Goal: Task Accomplishment & Management: Complete application form

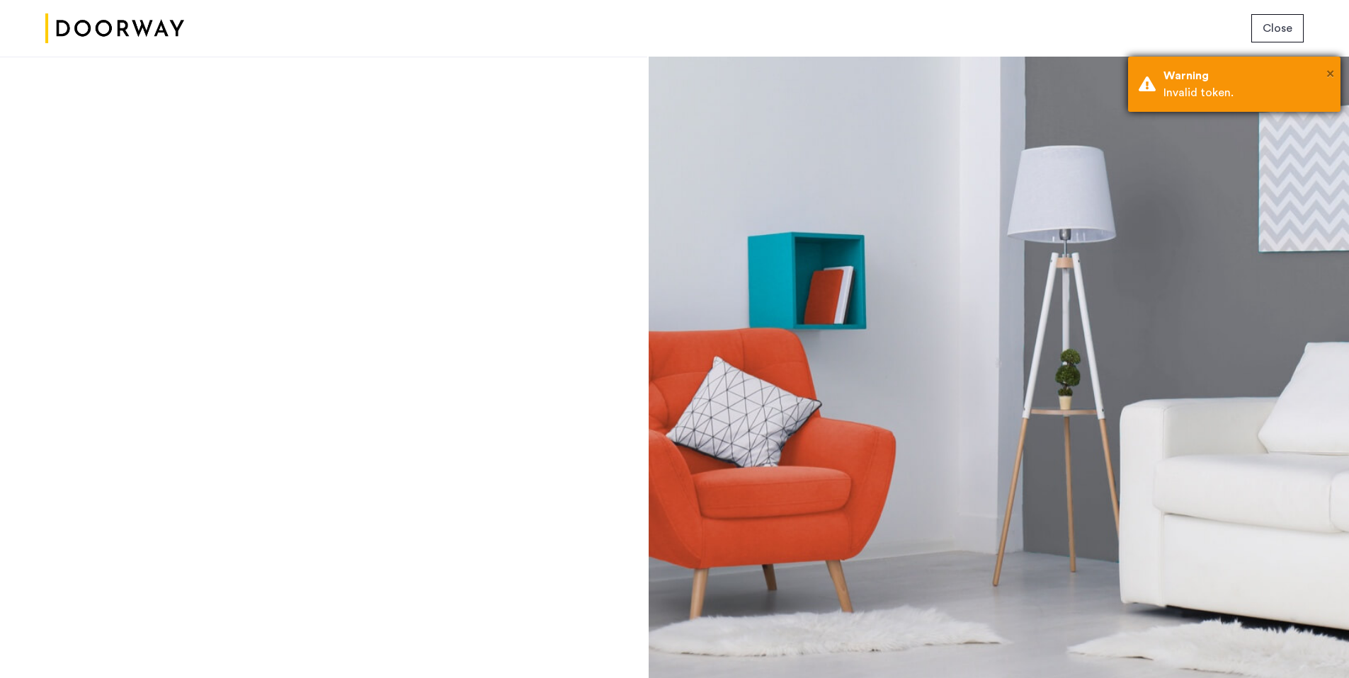
click at [1328, 71] on span "×" at bounding box center [1330, 74] width 8 height 14
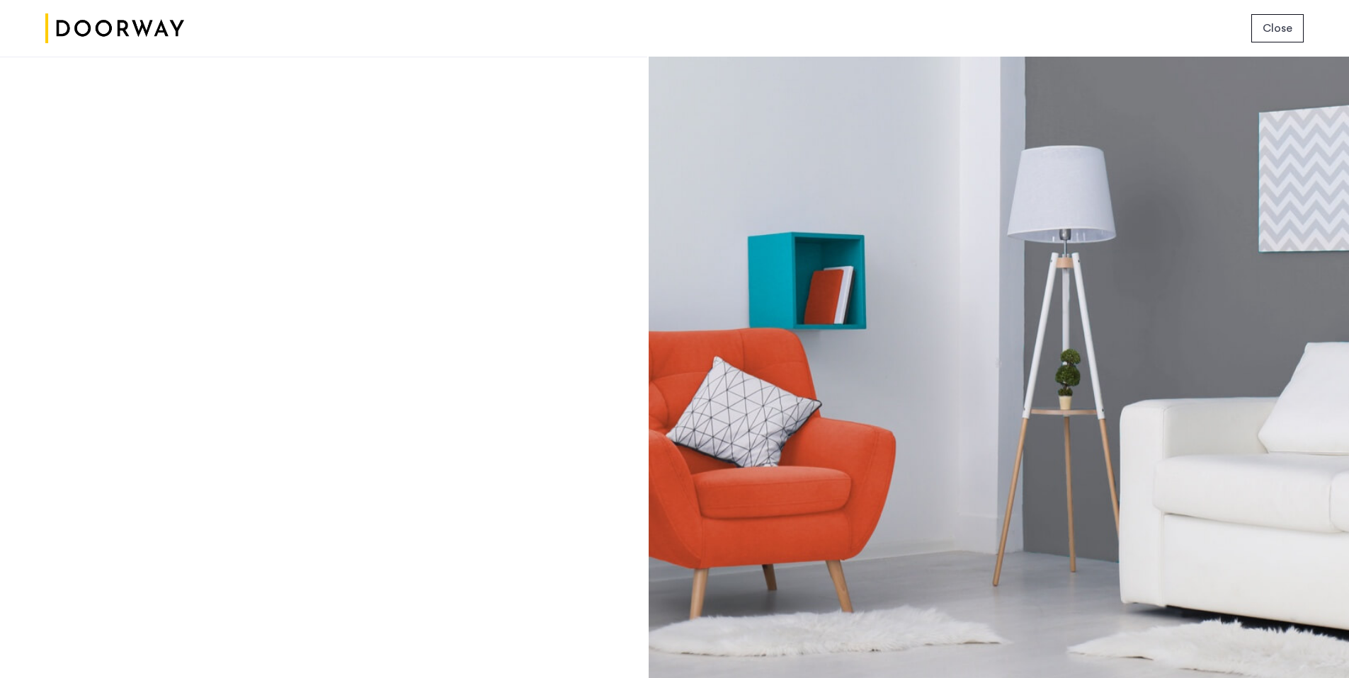
click at [1276, 28] on span "Close" at bounding box center [1277, 28] width 30 height 17
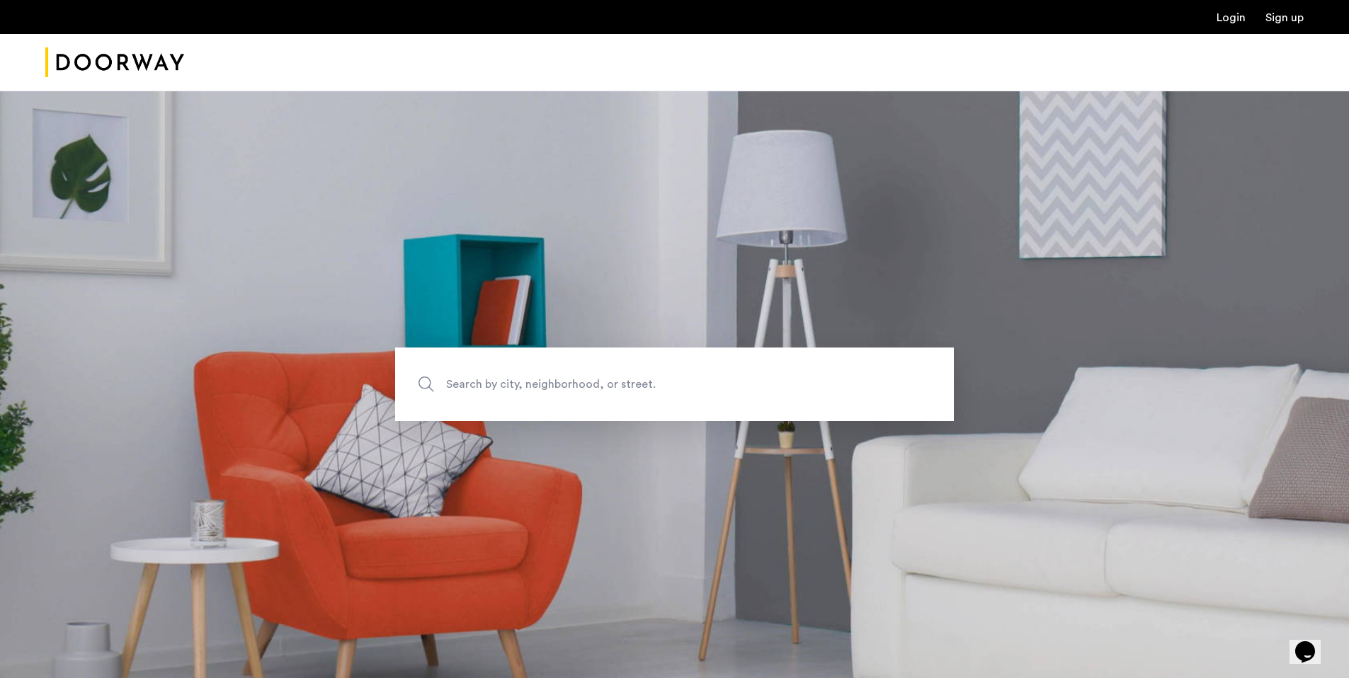
click at [586, 384] on span "Search by city, neighborhood, or street." at bounding box center [641, 384] width 391 height 19
click at [586, 384] on input "Search by city, neighborhood, or street." at bounding box center [674, 385] width 559 height 74
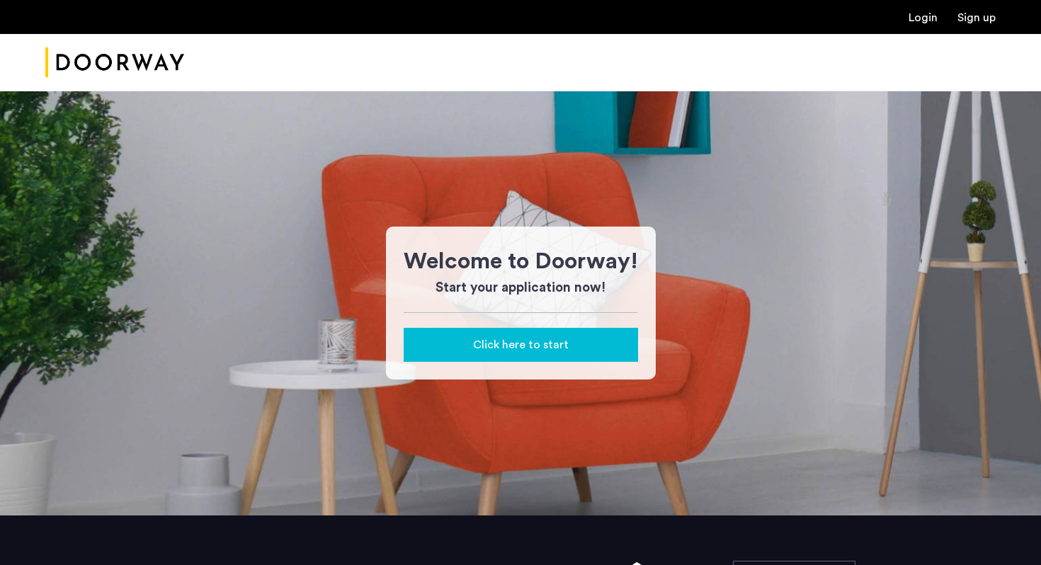
click at [537, 348] on span "Click here to start" at bounding box center [521, 344] width 96 height 17
click at [518, 343] on span "Click here to start" at bounding box center [521, 344] width 96 height 17
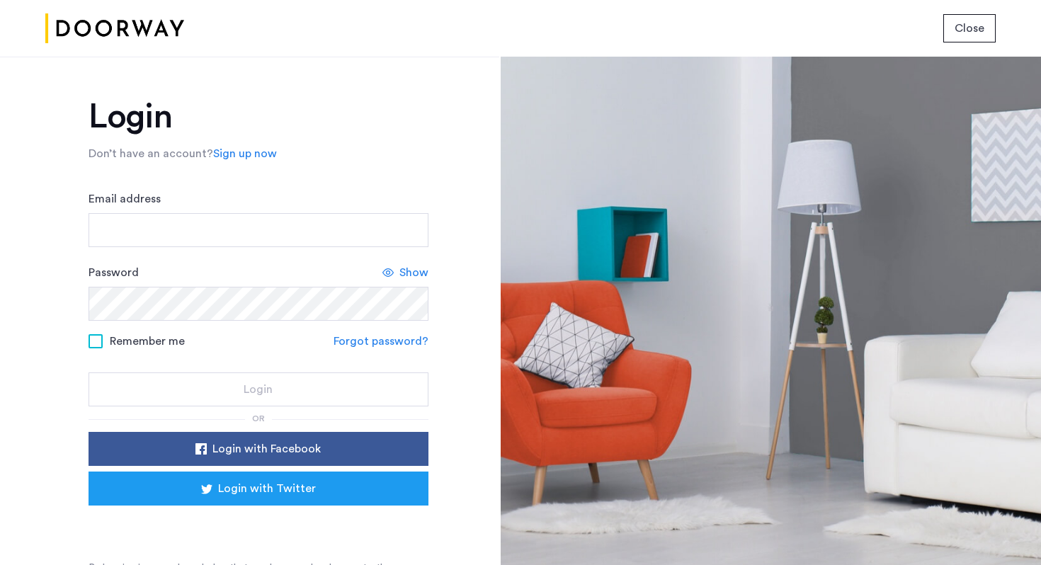
scroll to position [24, 0]
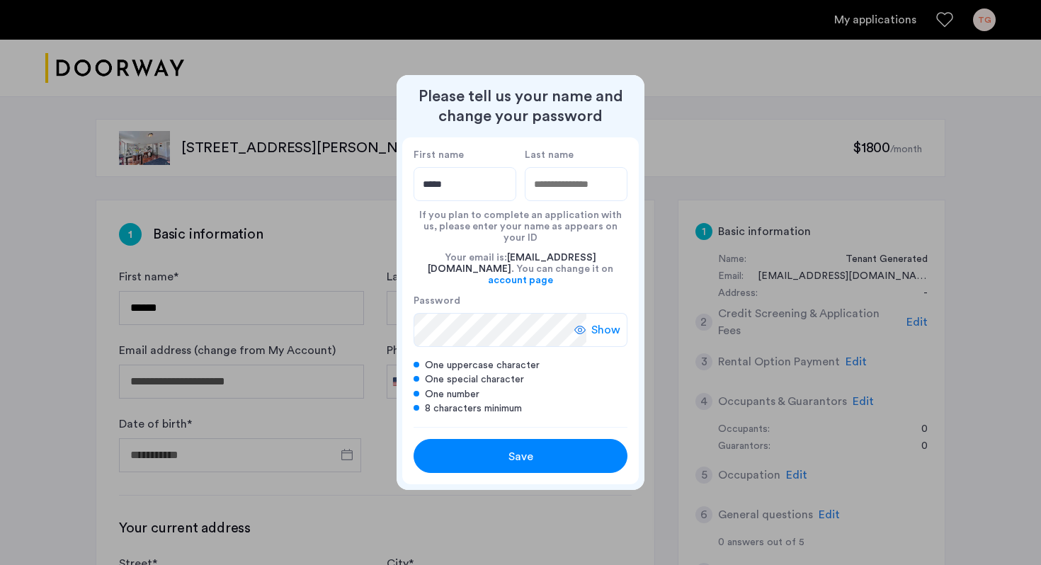
type input "*****"
type input "*******"
click at [543, 448] on div "Save" at bounding box center [520, 456] width 136 height 17
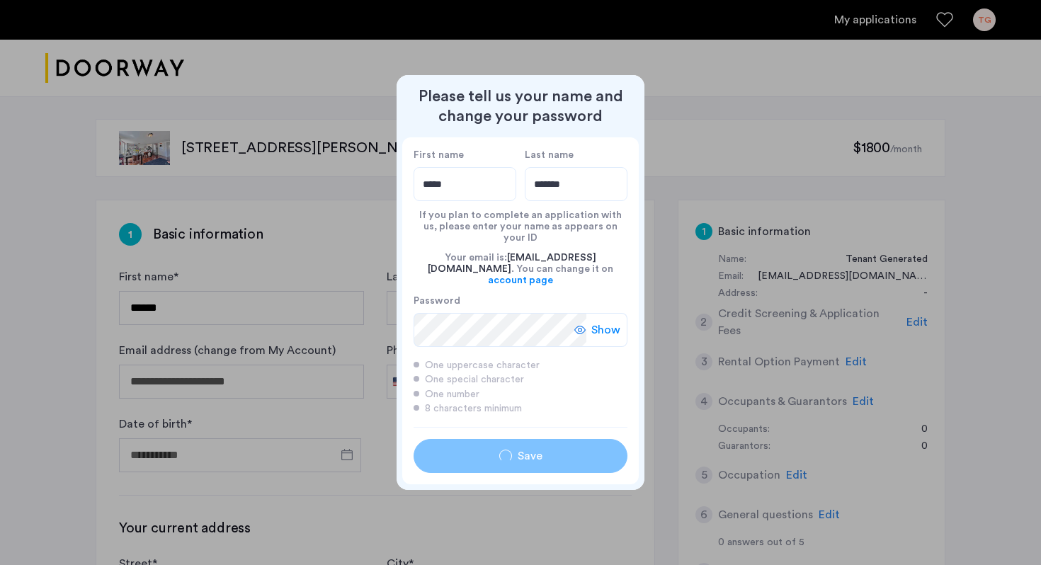
type input "*****"
type input "*******"
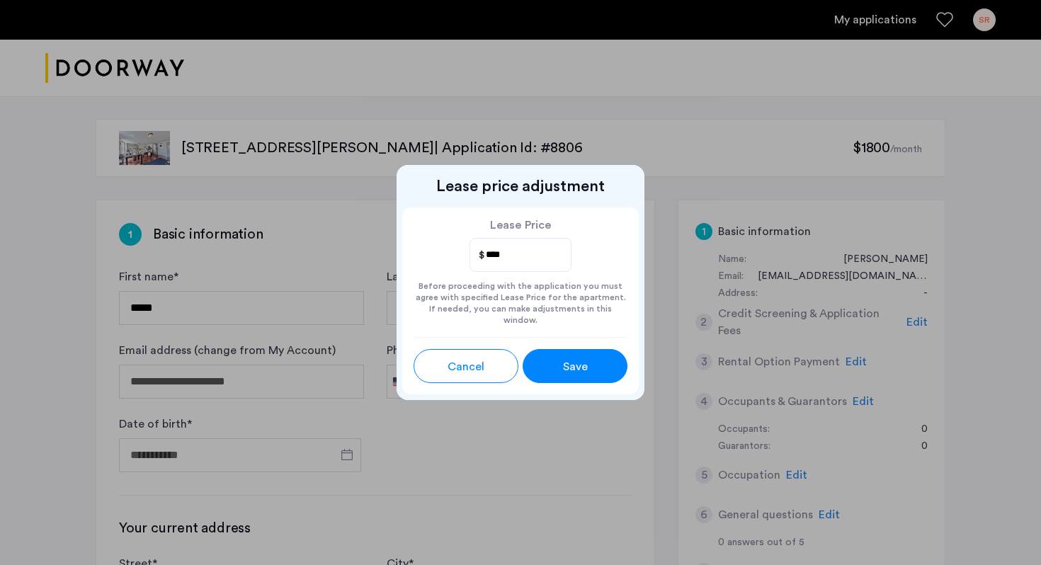
click at [563, 367] on span "Save" at bounding box center [575, 366] width 25 height 17
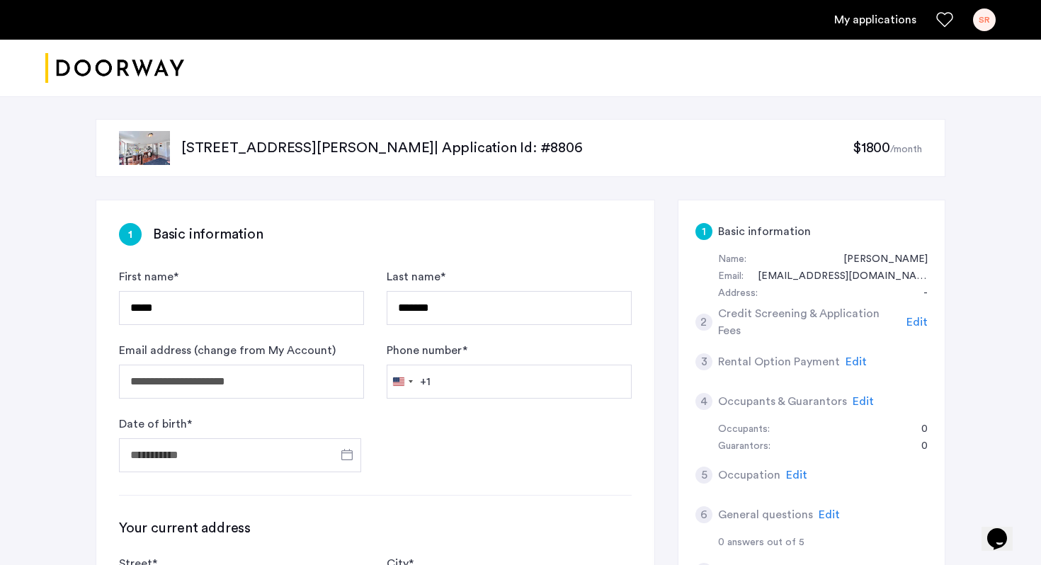
click at [201, 141] on p "[STREET_ADDRESS][PERSON_NAME] | Application Id: #8806" at bounding box center [516, 148] width 671 height 20
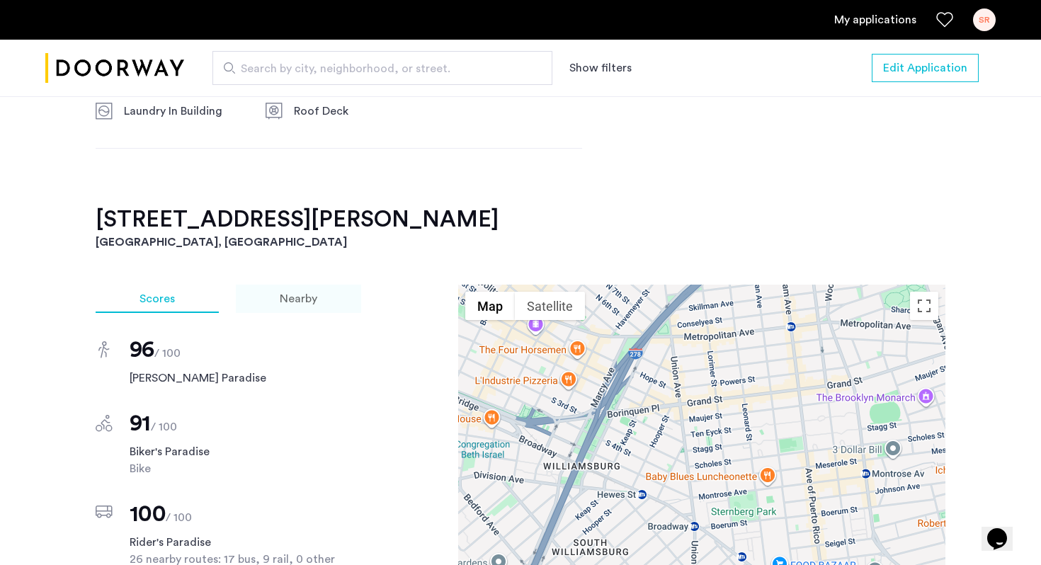
scroll to position [1077, 0]
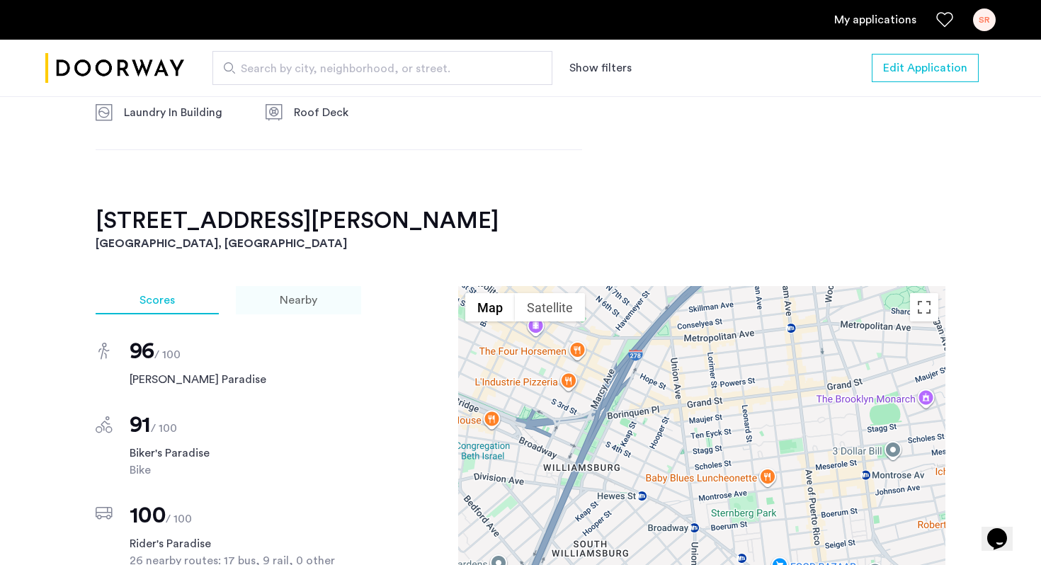
click at [318, 290] on div "Nearby" at bounding box center [298, 300] width 125 height 28
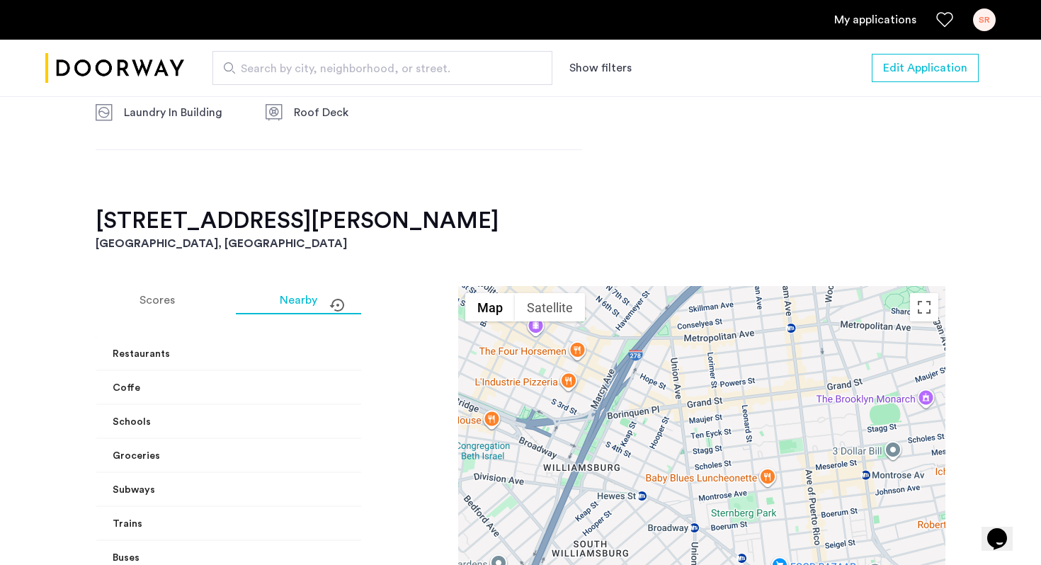
click at [330, 347] on span "Restaurants" at bounding box center [270, 354] width 314 height 15
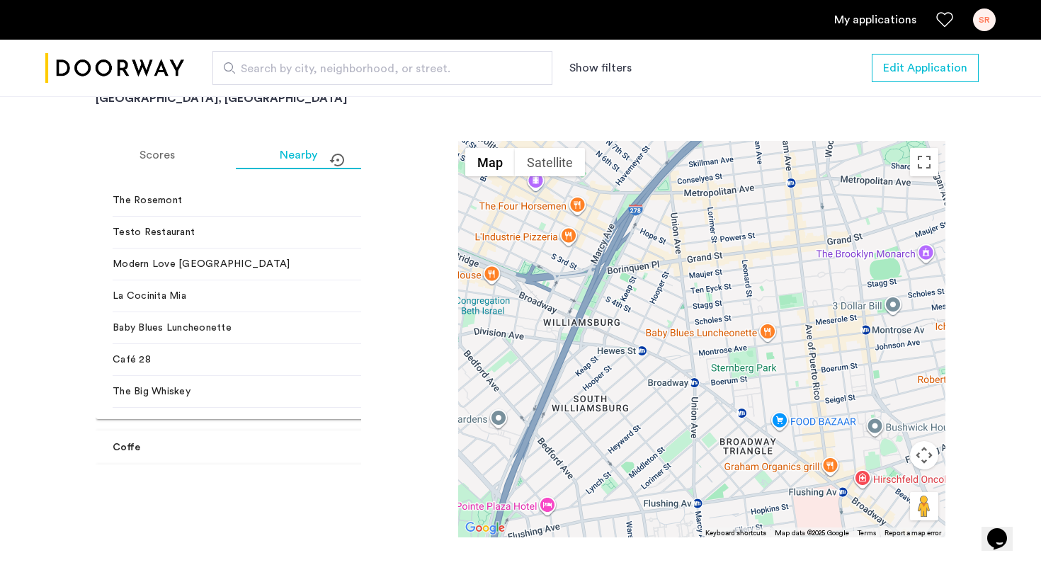
scroll to position [0, 0]
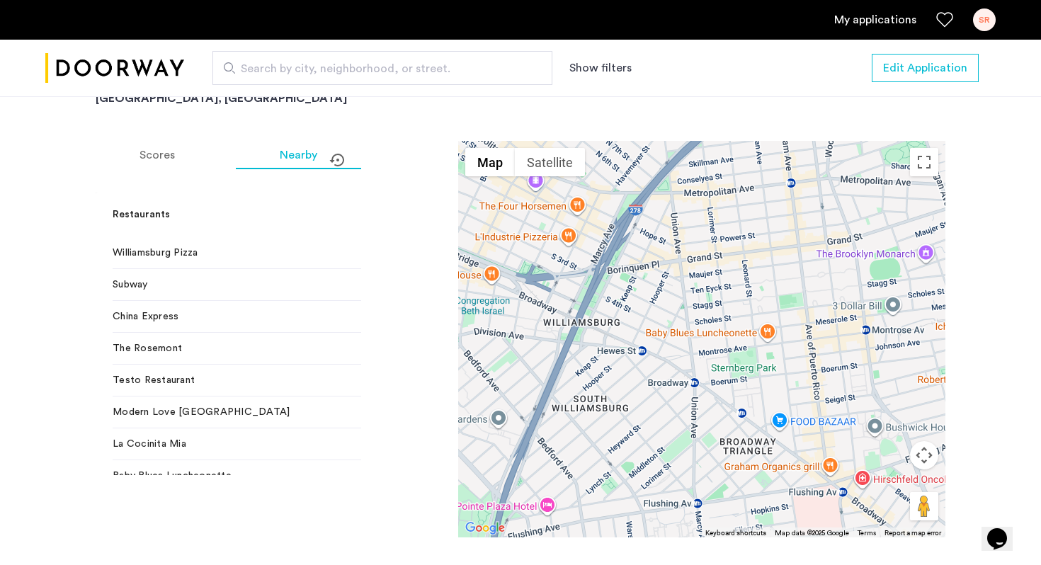
click at [426, 207] on span at bounding box center [429, 214] width 6 height 15
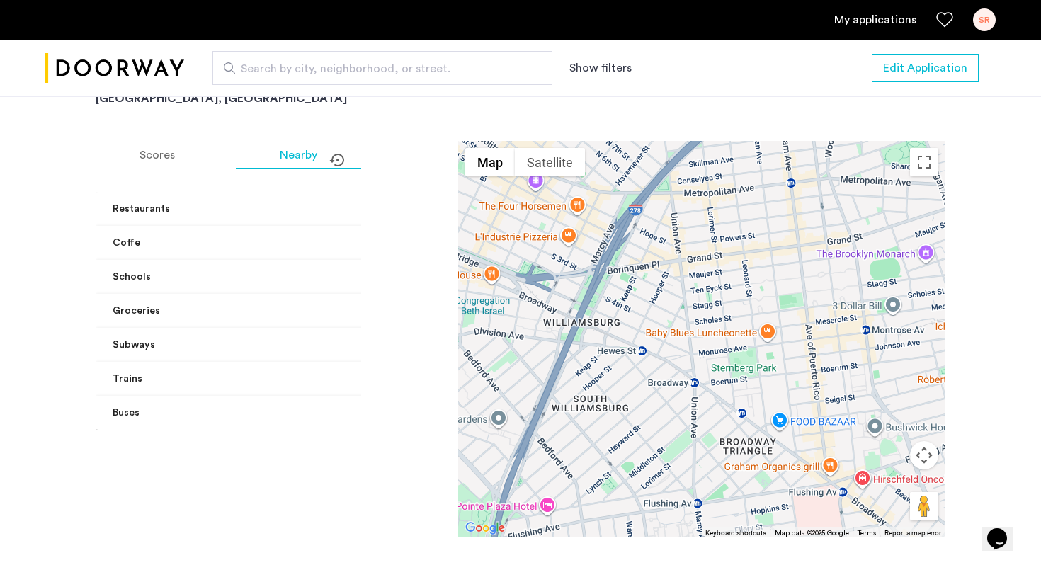
click at [332, 338] on span "Subways" at bounding box center [270, 345] width 314 height 15
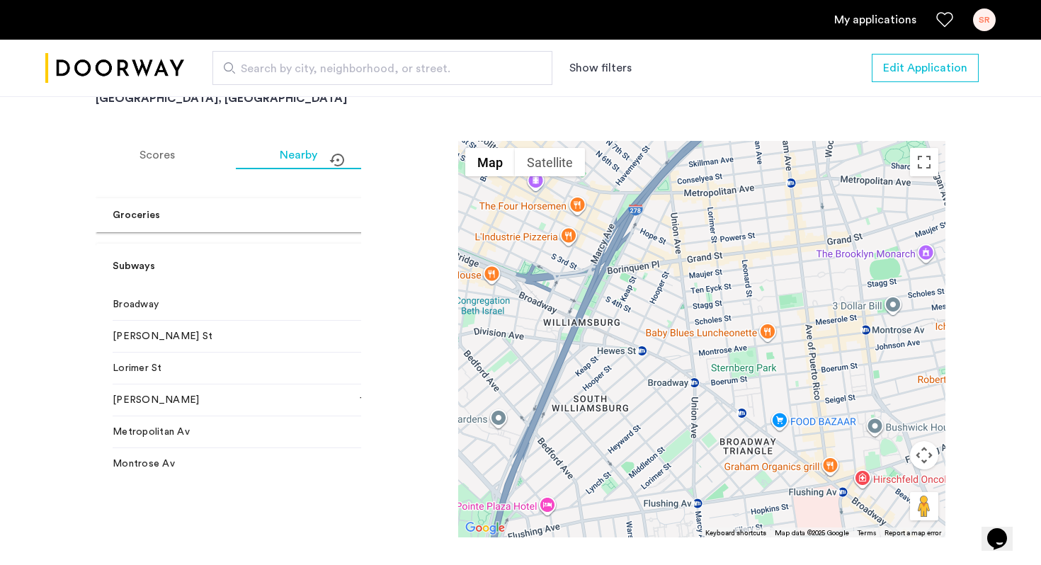
scroll to position [91, 0]
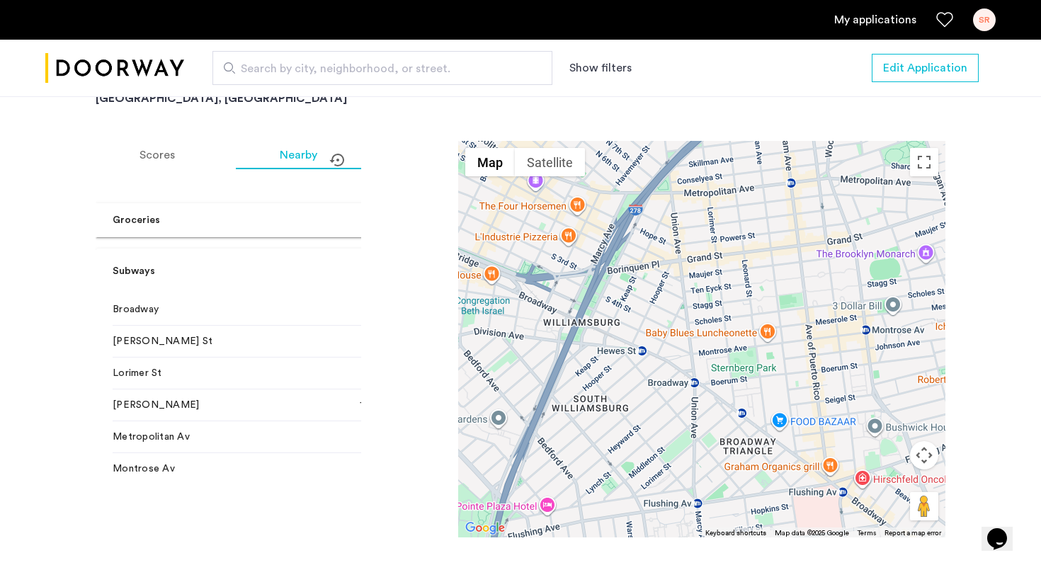
click at [426, 264] on span at bounding box center [429, 271] width 6 height 15
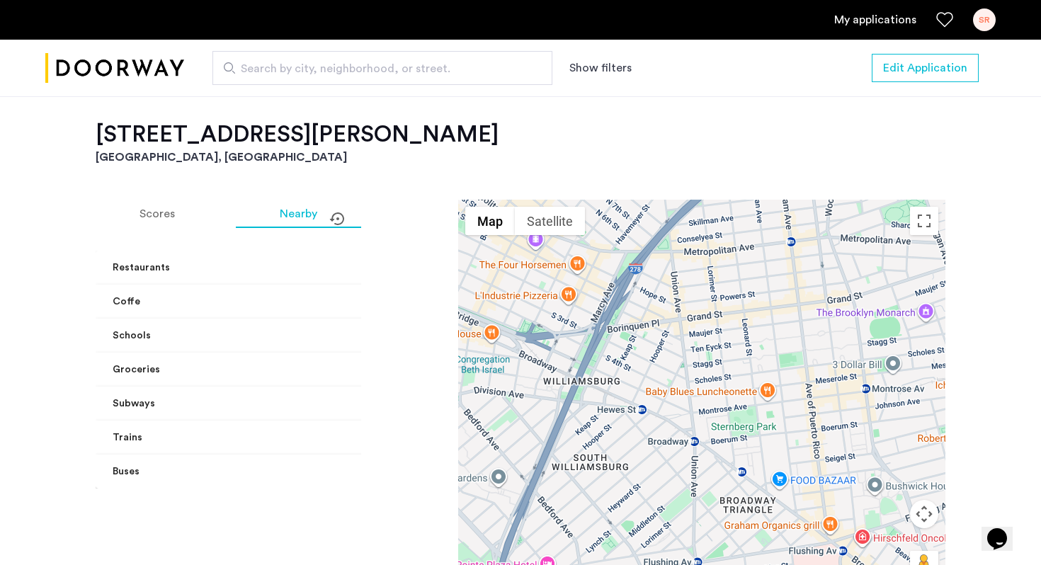
scroll to position [1138, 0]
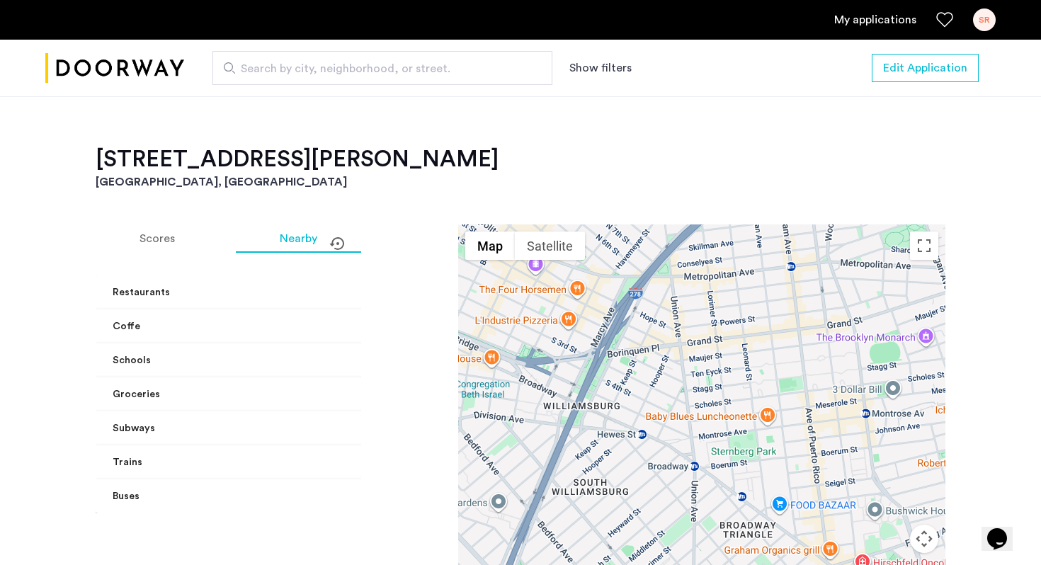
click at [331, 319] on span "Coffe" at bounding box center [270, 326] width 314 height 15
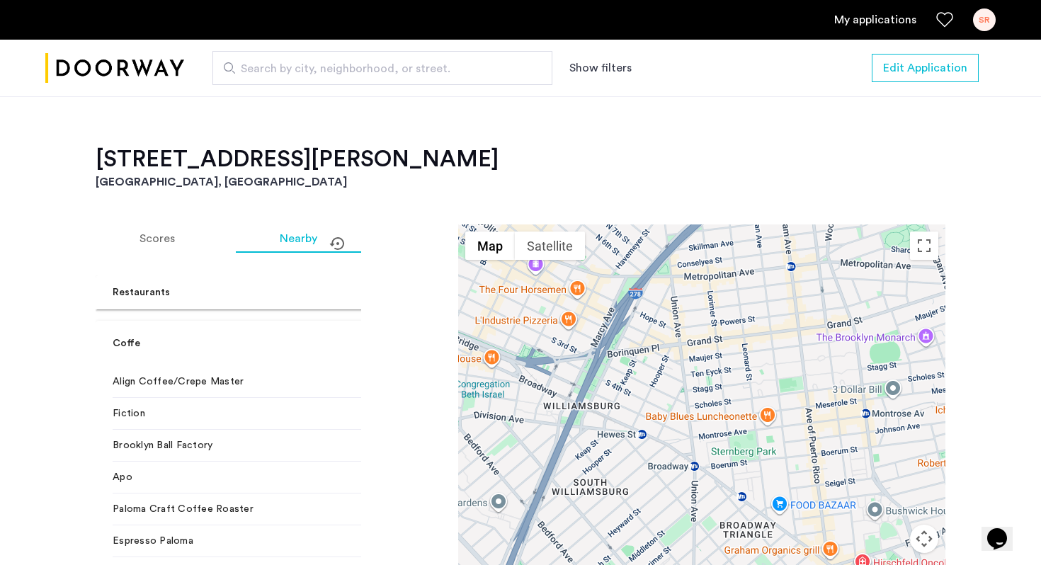
click at [331, 321] on mat-expansion-panel-header "Coffe" at bounding box center [272, 343] width 353 height 45
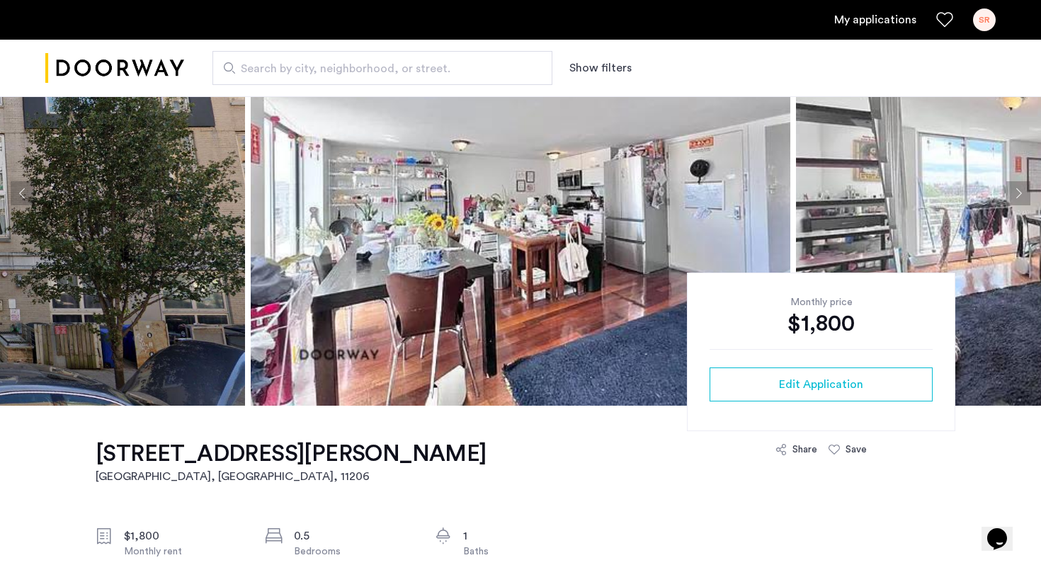
scroll to position [0, 0]
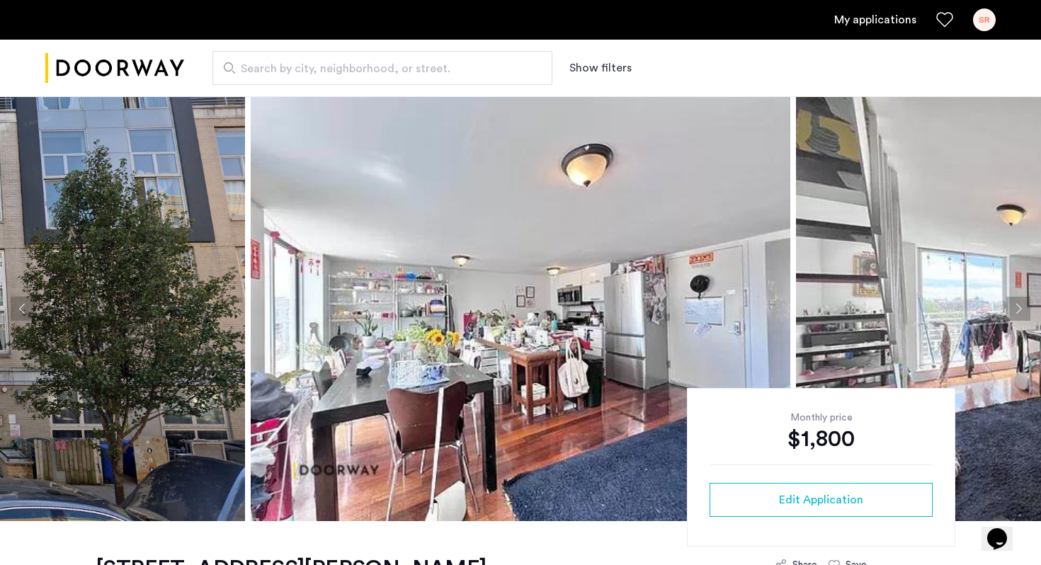
click at [1013, 308] on button "Next apartment" at bounding box center [1018, 309] width 24 height 24
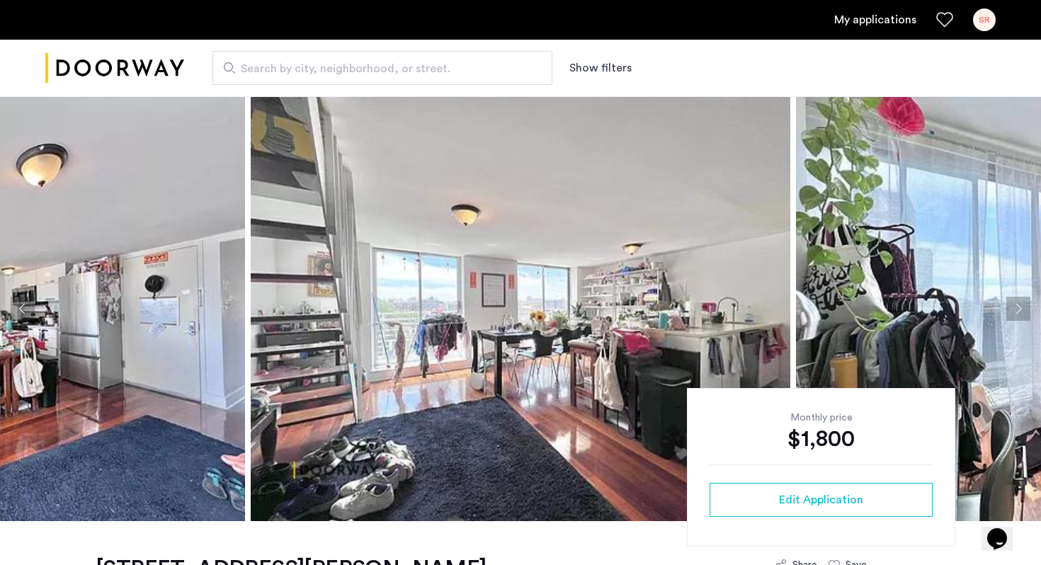
click at [1013, 308] on button "Next apartment" at bounding box center [1018, 309] width 24 height 24
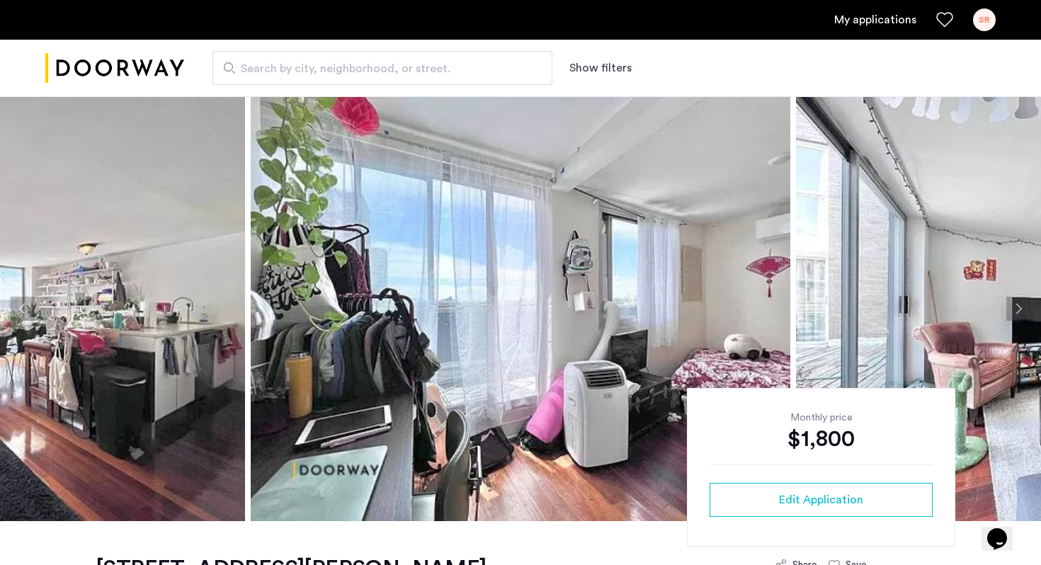
click at [1013, 308] on button "Next apartment" at bounding box center [1018, 309] width 24 height 24
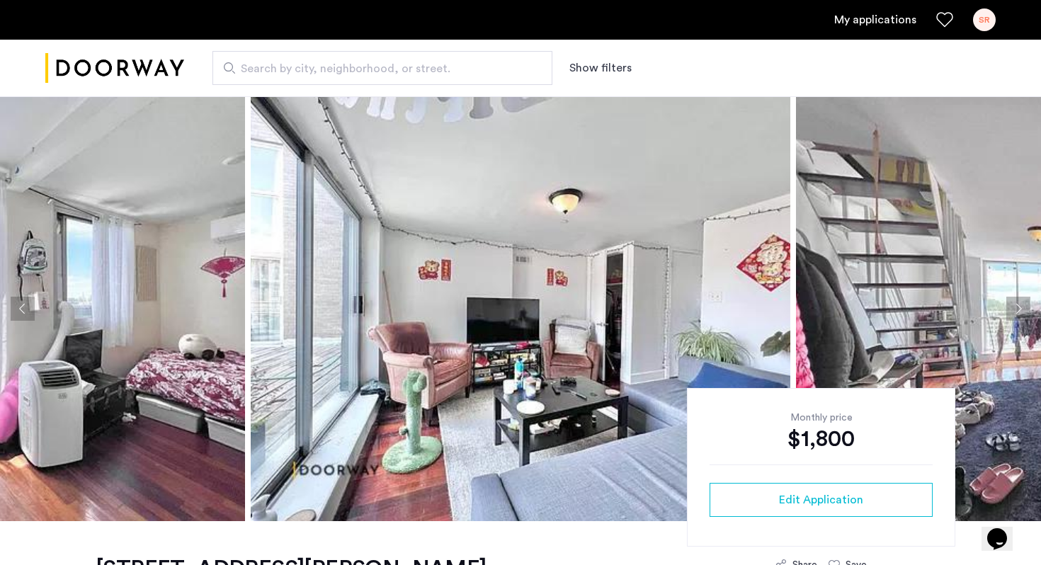
click at [1013, 308] on button "Next apartment" at bounding box center [1018, 309] width 24 height 24
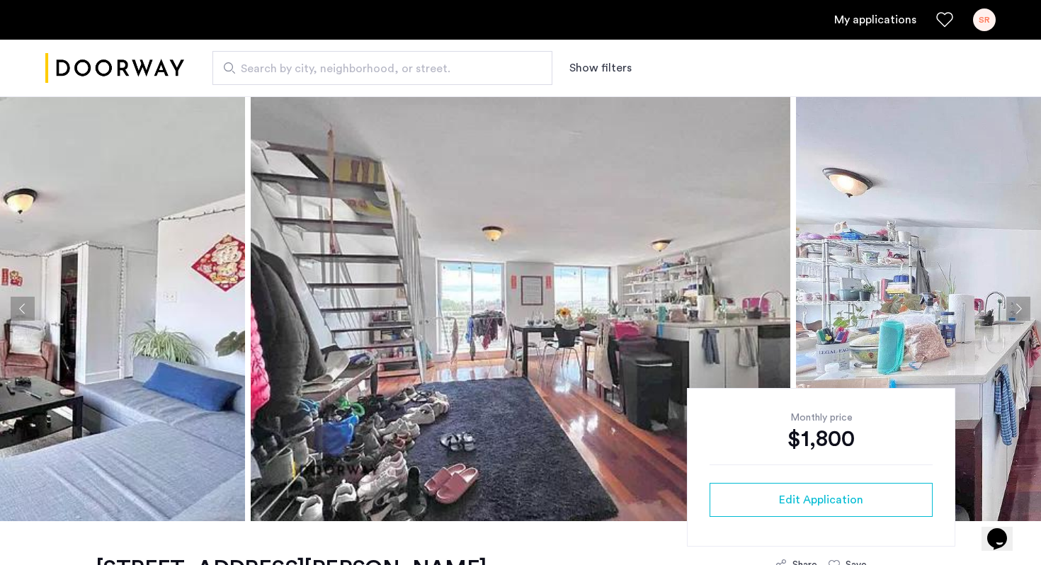
click at [1013, 308] on button "Next apartment" at bounding box center [1018, 309] width 24 height 24
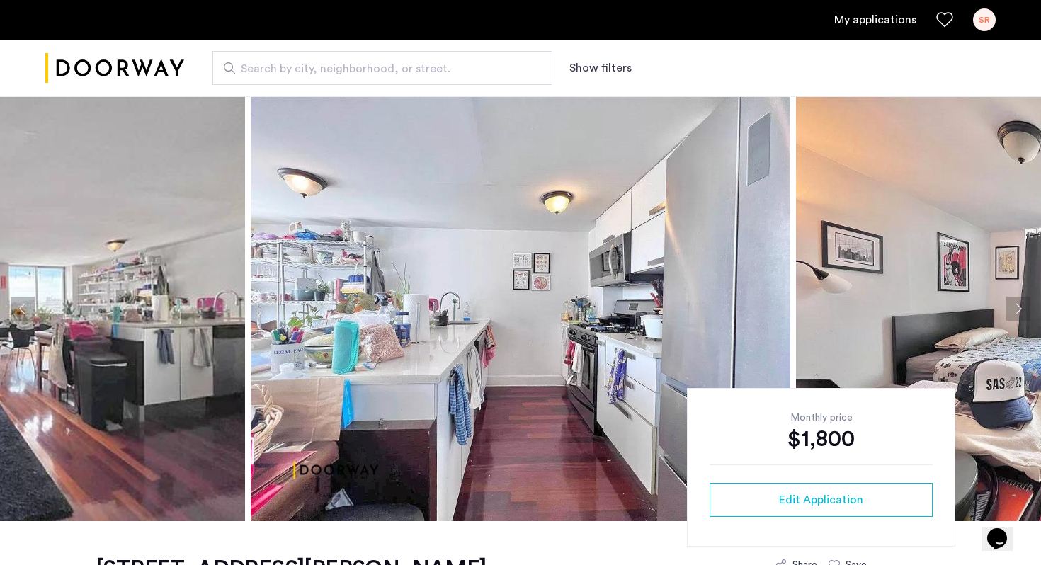
click at [1013, 308] on button "Next apartment" at bounding box center [1018, 309] width 24 height 24
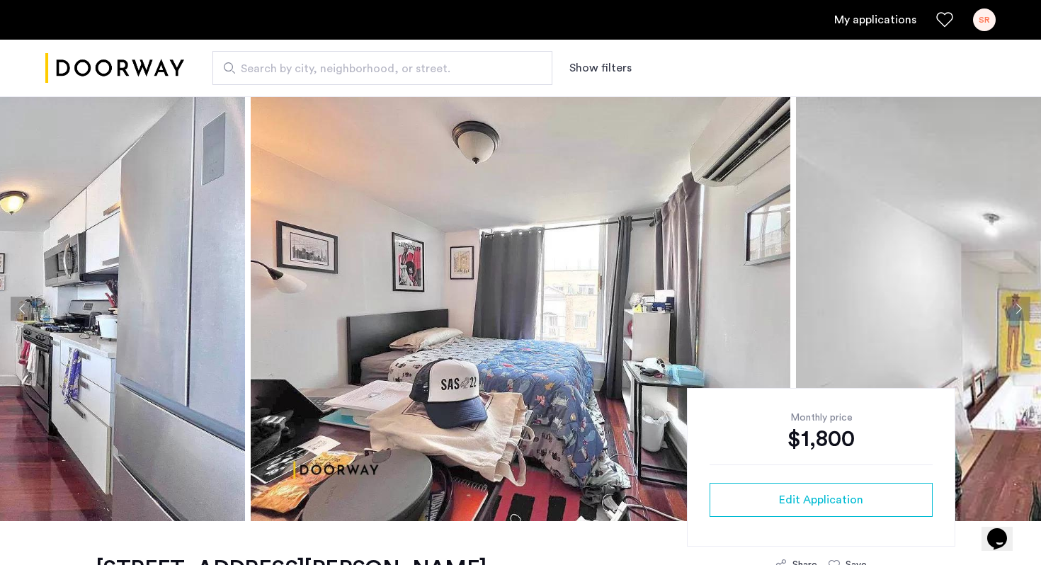
click at [1013, 308] on button "Next apartment" at bounding box center [1018, 309] width 24 height 24
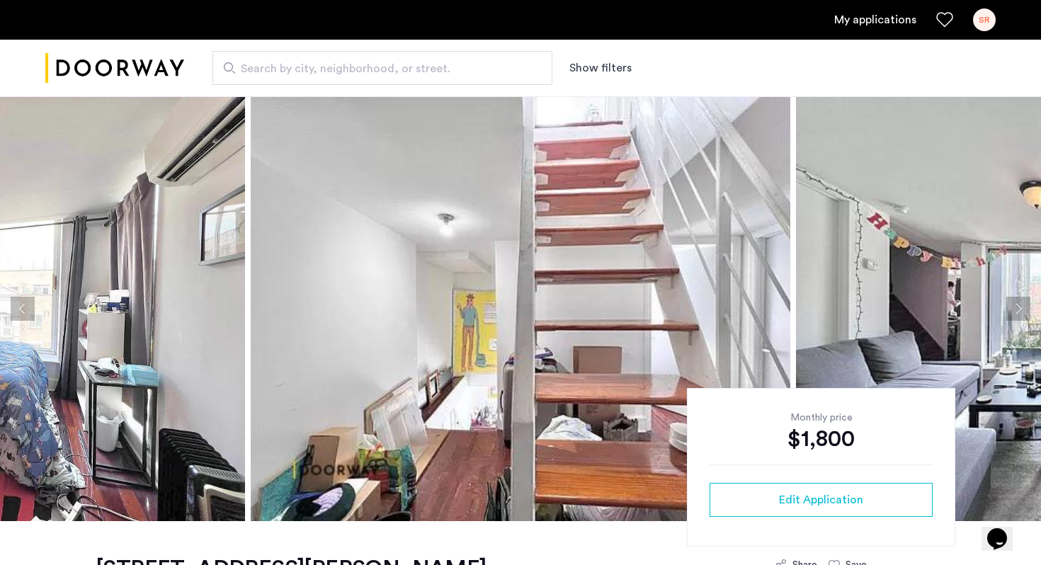
click at [1013, 308] on button "Next apartment" at bounding box center [1018, 309] width 24 height 24
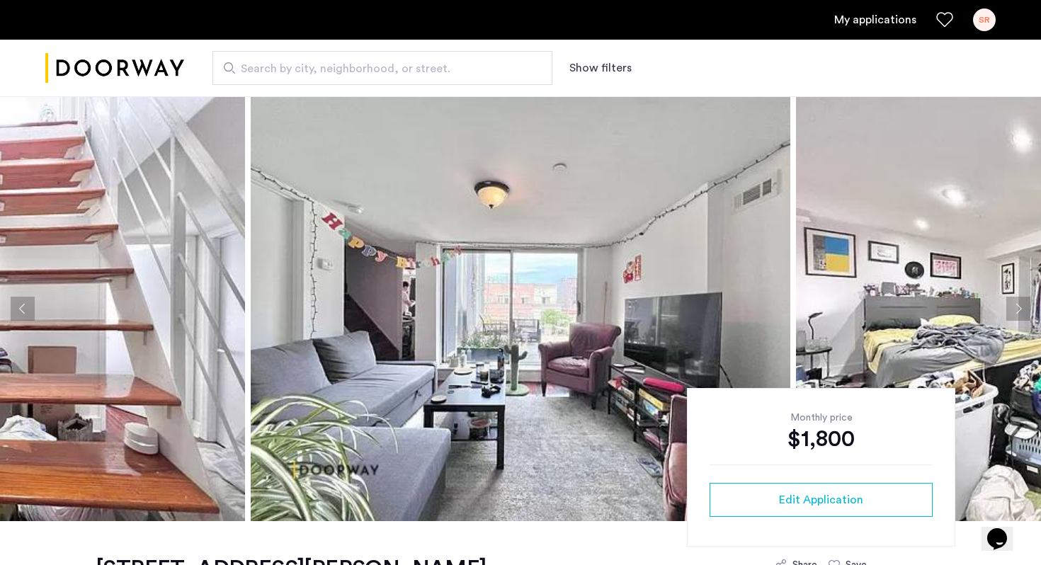
click at [1013, 308] on button "Next apartment" at bounding box center [1018, 309] width 24 height 24
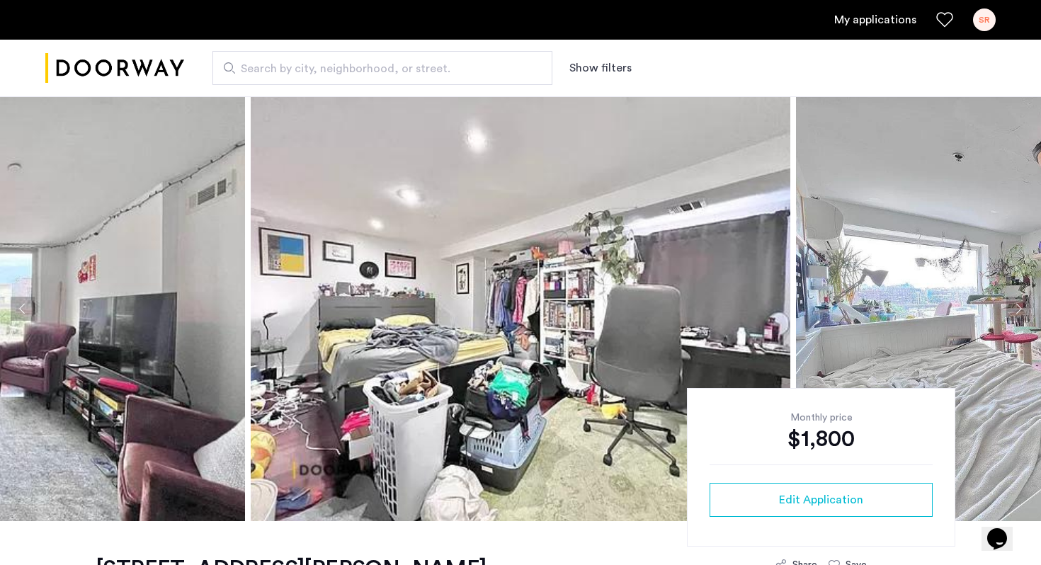
click at [1013, 308] on button "Next apartment" at bounding box center [1018, 309] width 24 height 24
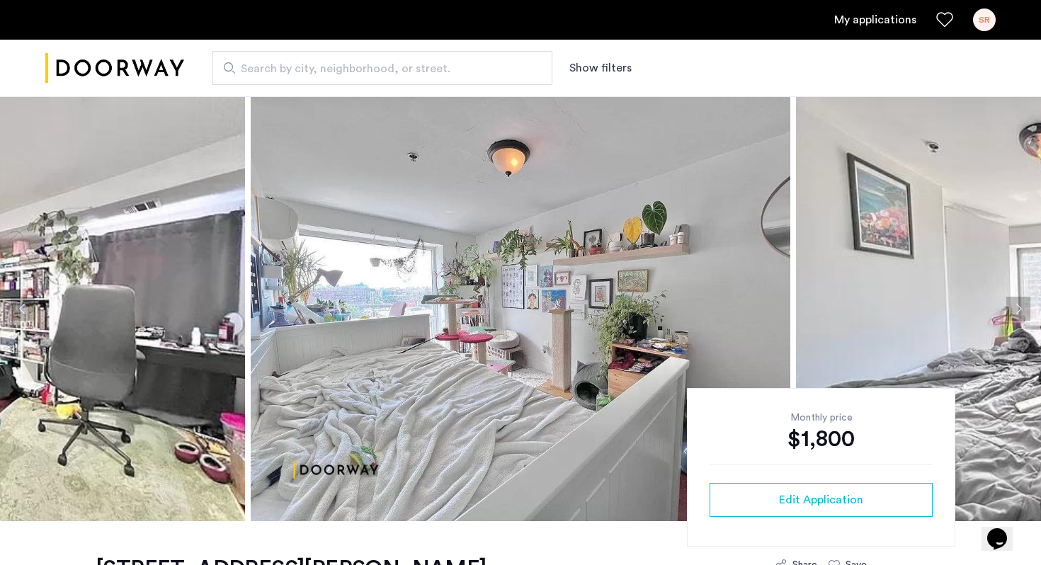
click at [1013, 308] on button "Next apartment" at bounding box center [1018, 309] width 24 height 24
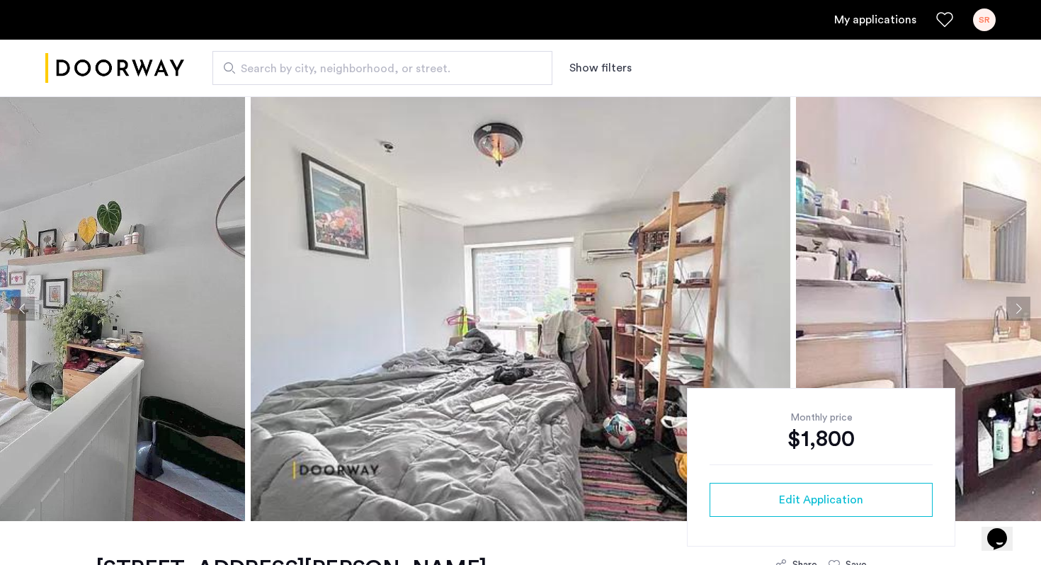
click at [1013, 308] on button "Next apartment" at bounding box center [1018, 309] width 24 height 24
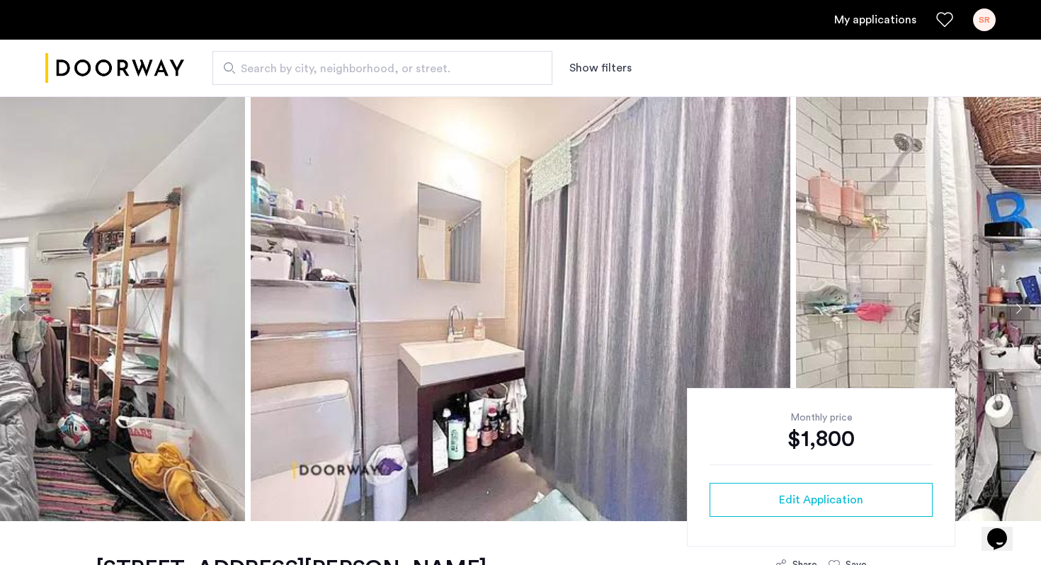
click at [1013, 308] on button "Next apartment" at bounding box center [1018, 309] width 24 height 24
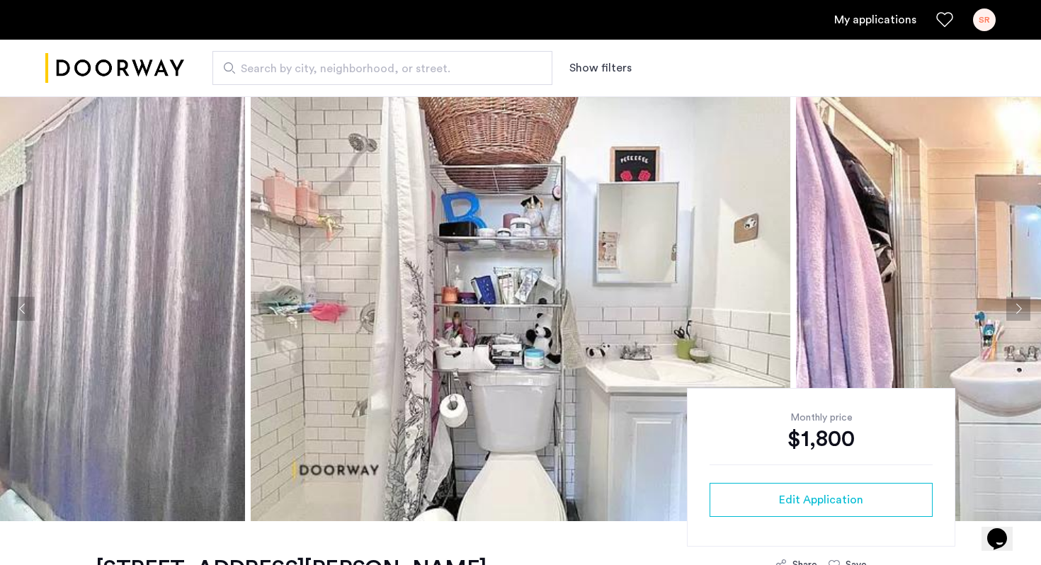
click at [1013, 308] on button "Next apartment" at bounding box center [1018, 309] width 24 height 24
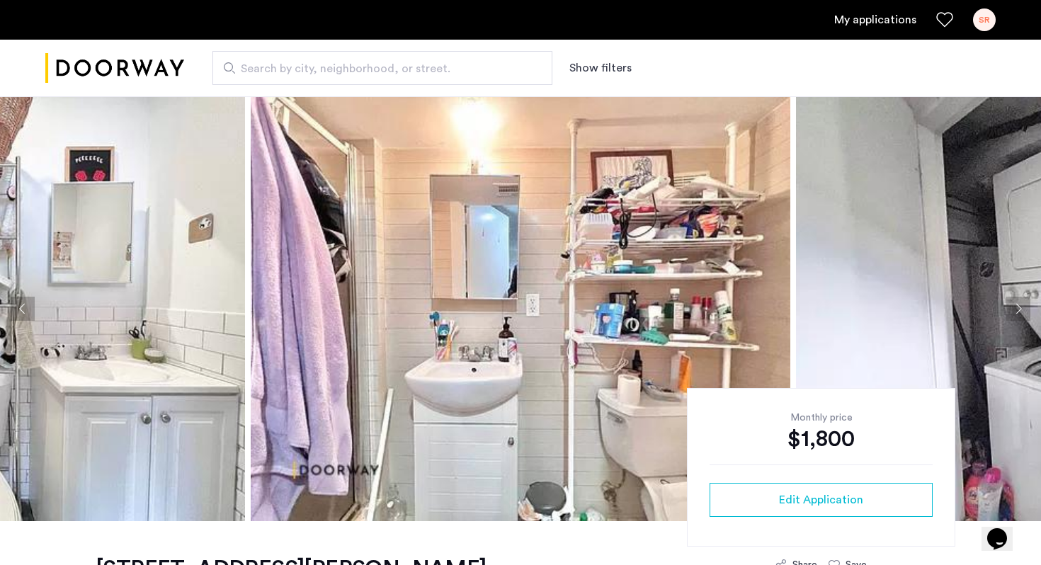
click at [1013, 308] on button "Next apartment" at bounding box center [1018, 309] width 24 height 24
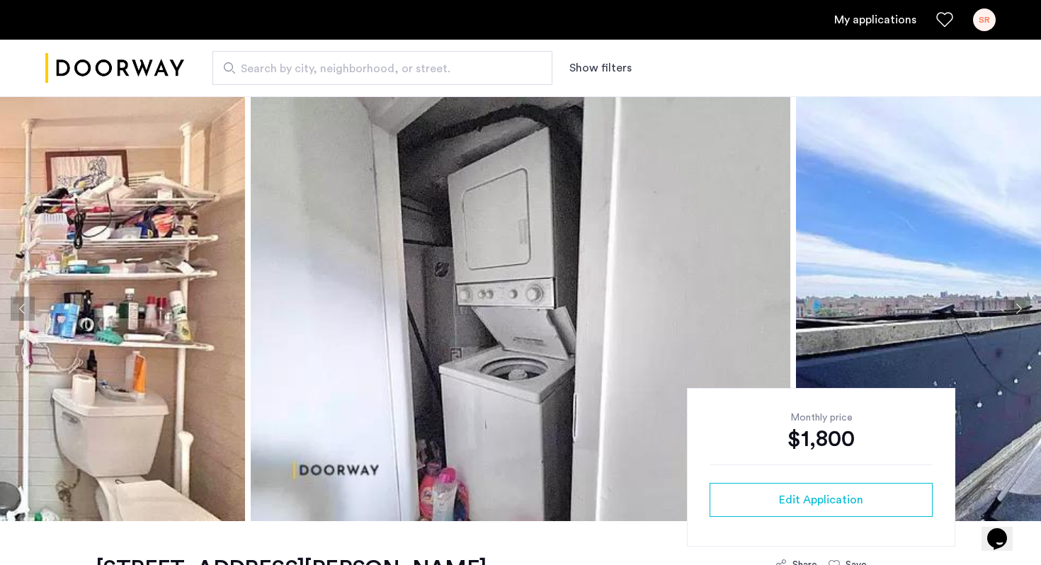
click at [1013, 308] on button "Next apartment" at bounding box center [1018, 309] width 24 height 24
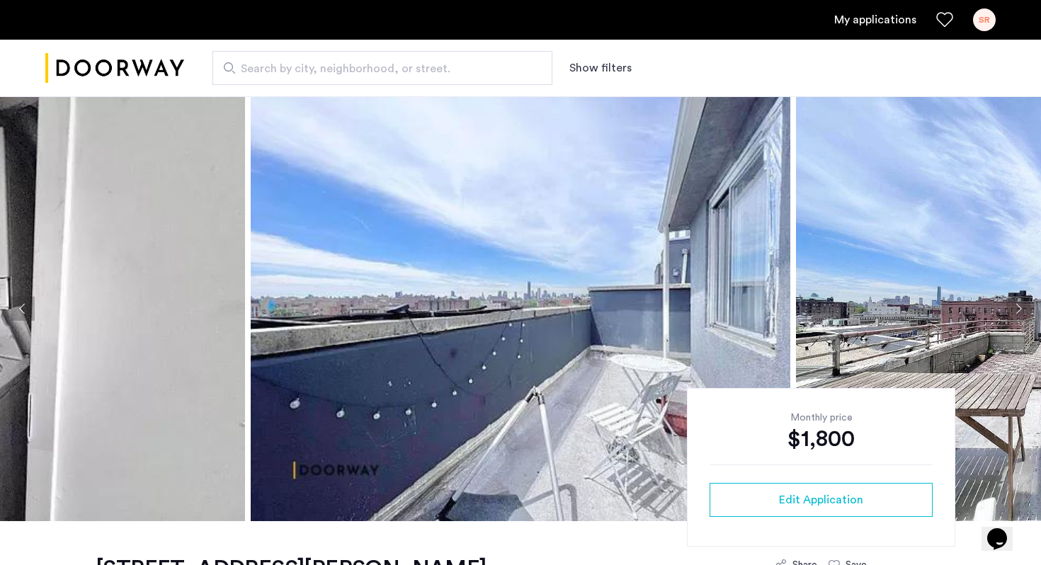
click at [1013, 308] on button "Next apartment" at bounding box center [1018, 309] width 24 height 24
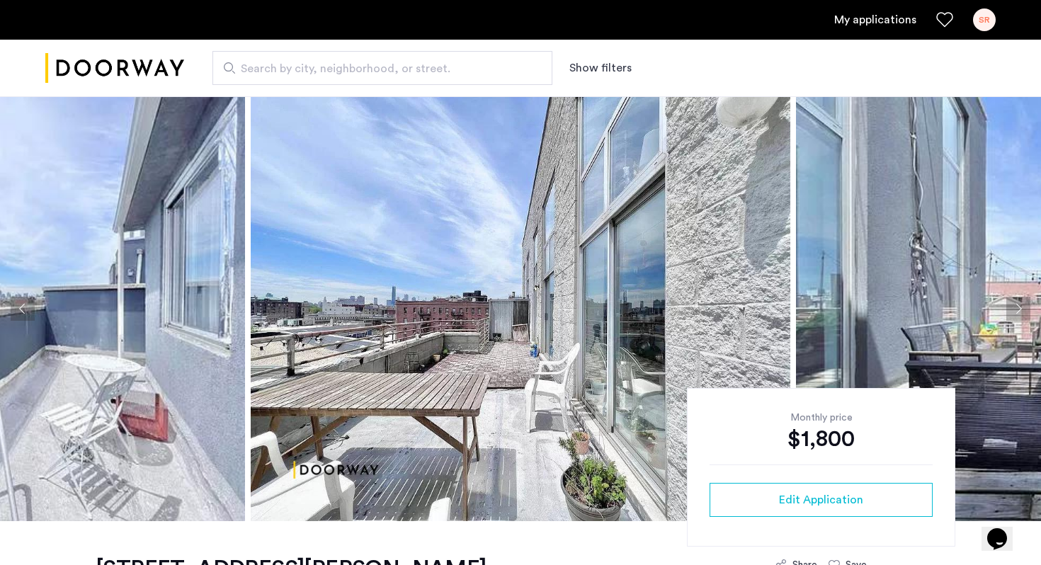
click at [1013, 308] on button "Next apartment" at bounding box center [1018, 309] width 24 height 24
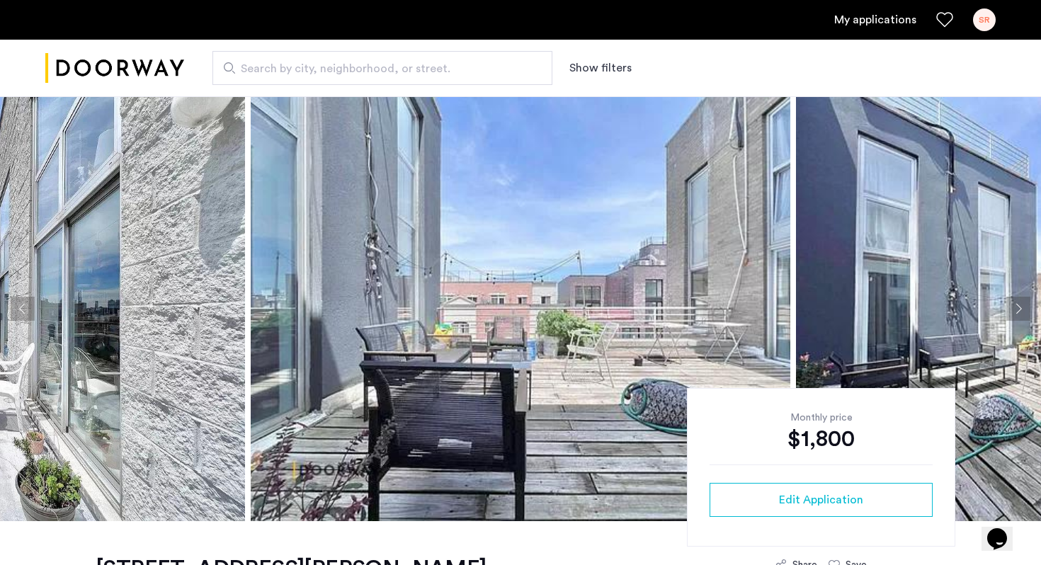
click at [1013, 308] on button "Next apartment" at bounding box center [1018, 309] width 24 height 24
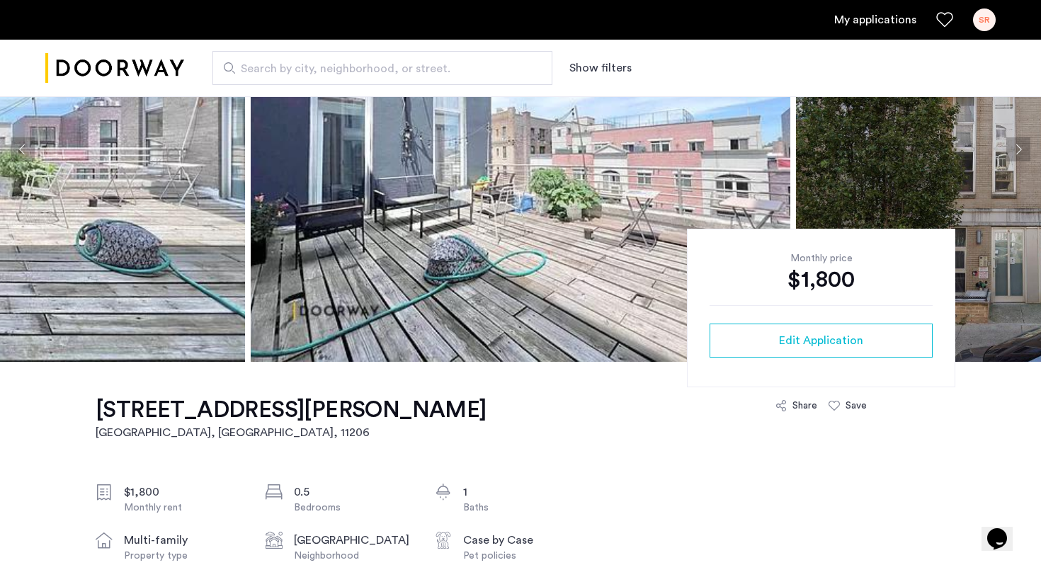
scroll to position [127, 0]
